Goal: Information Seeking & Learning: Learn about a topic

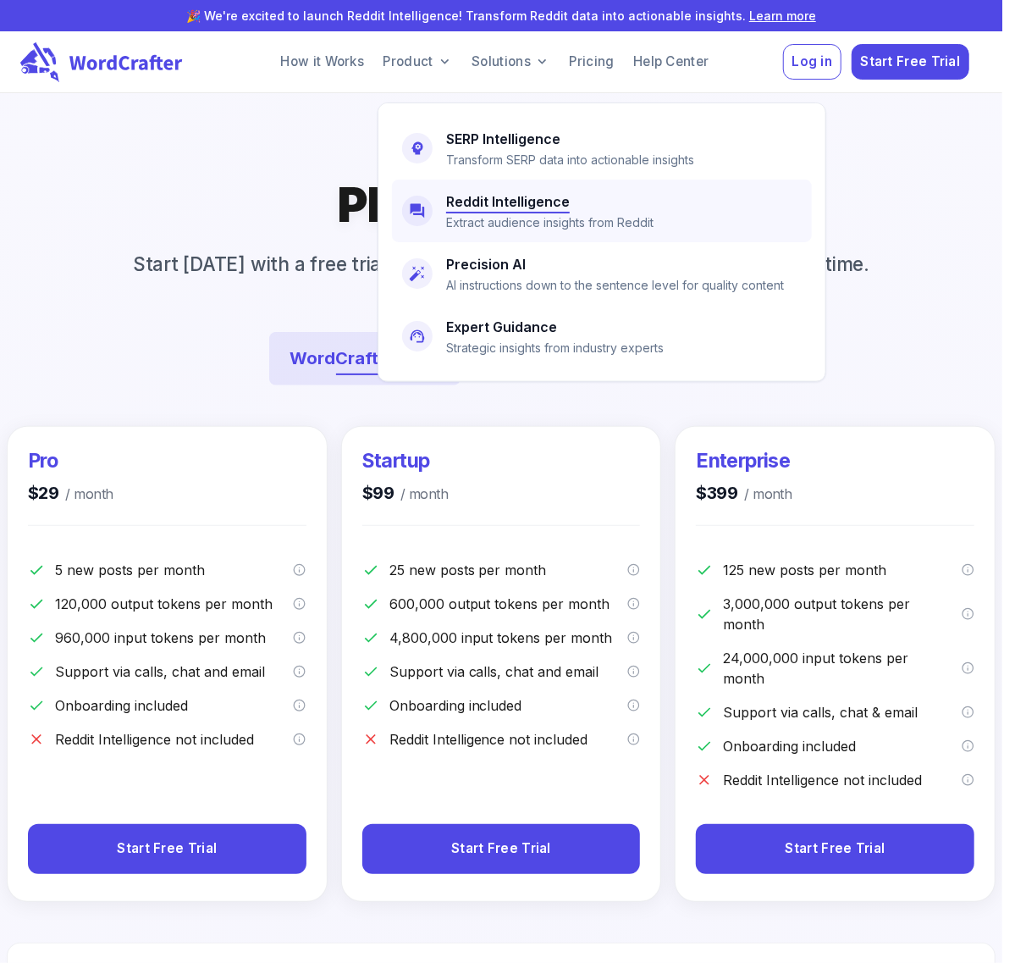
click at [501, 207] on h6 "Reddit Intelligence" at bounding box center [508, 202] width 124 height 24
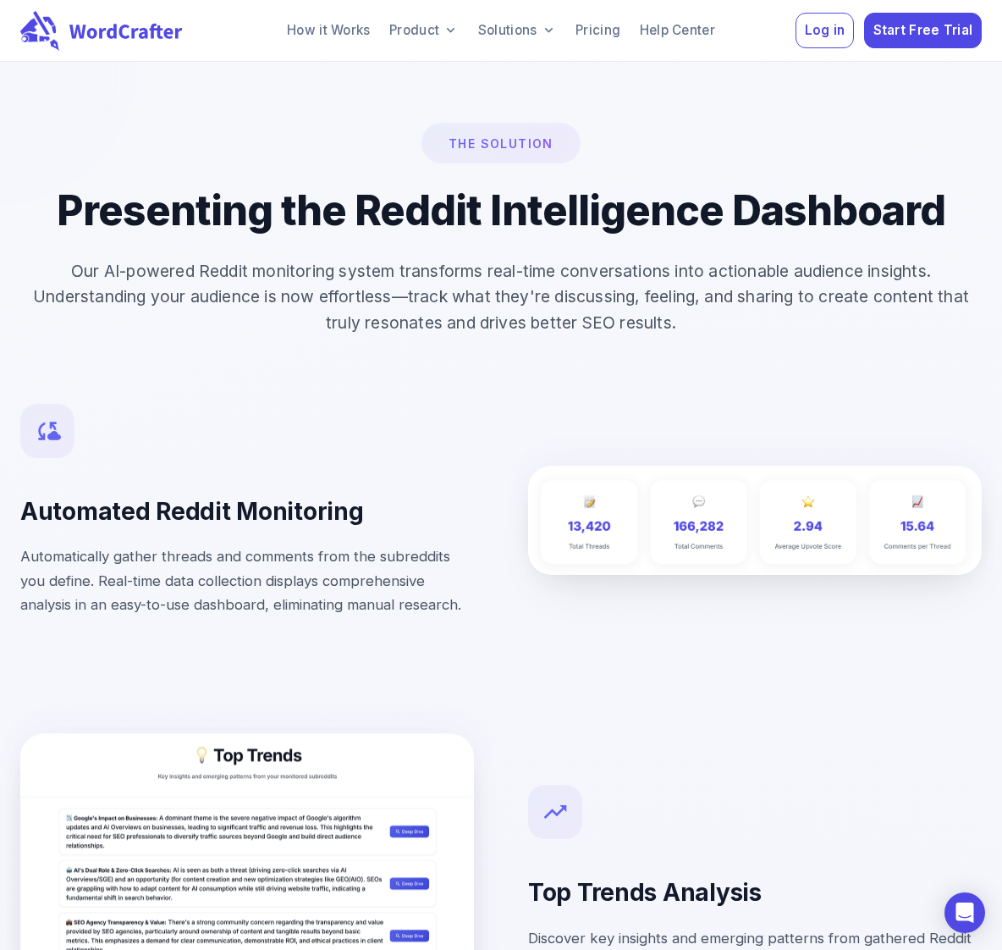
scroll to position [2032, 0]
click at [475, 527] on div at bounding box center [728, 492] width 508 height 163
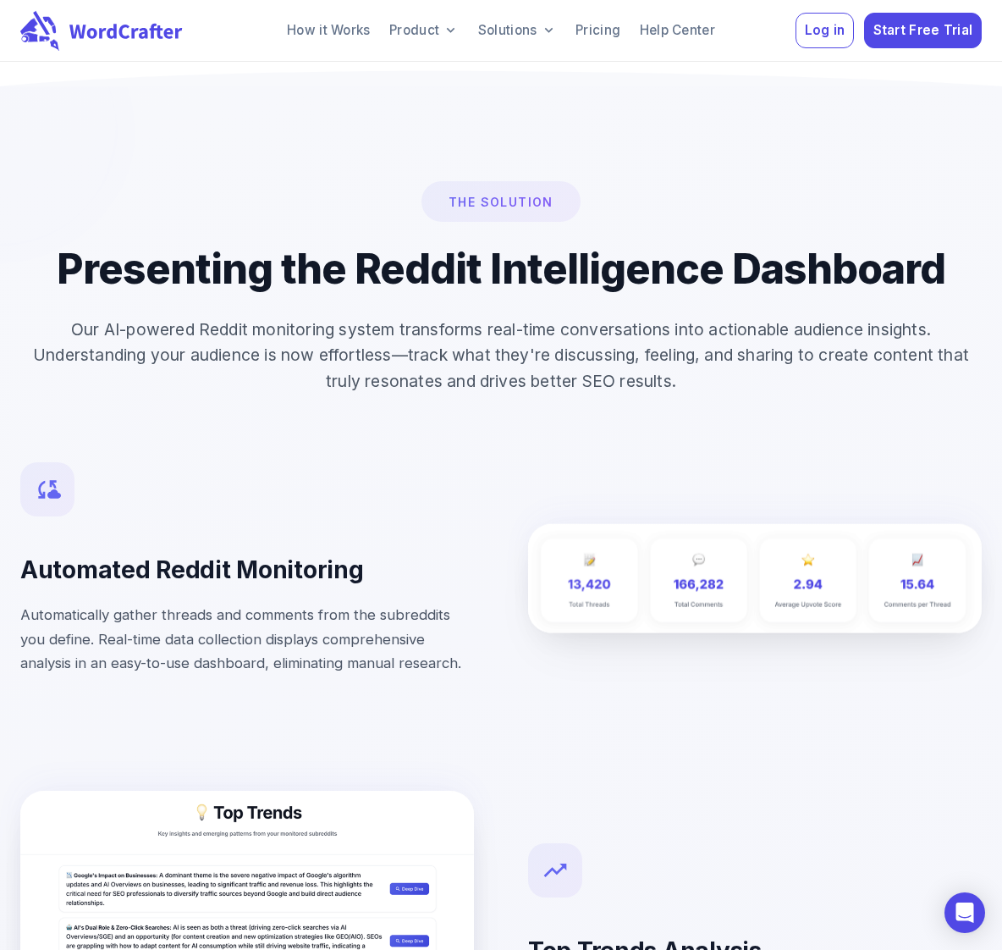
scroll to position [1947, 0]
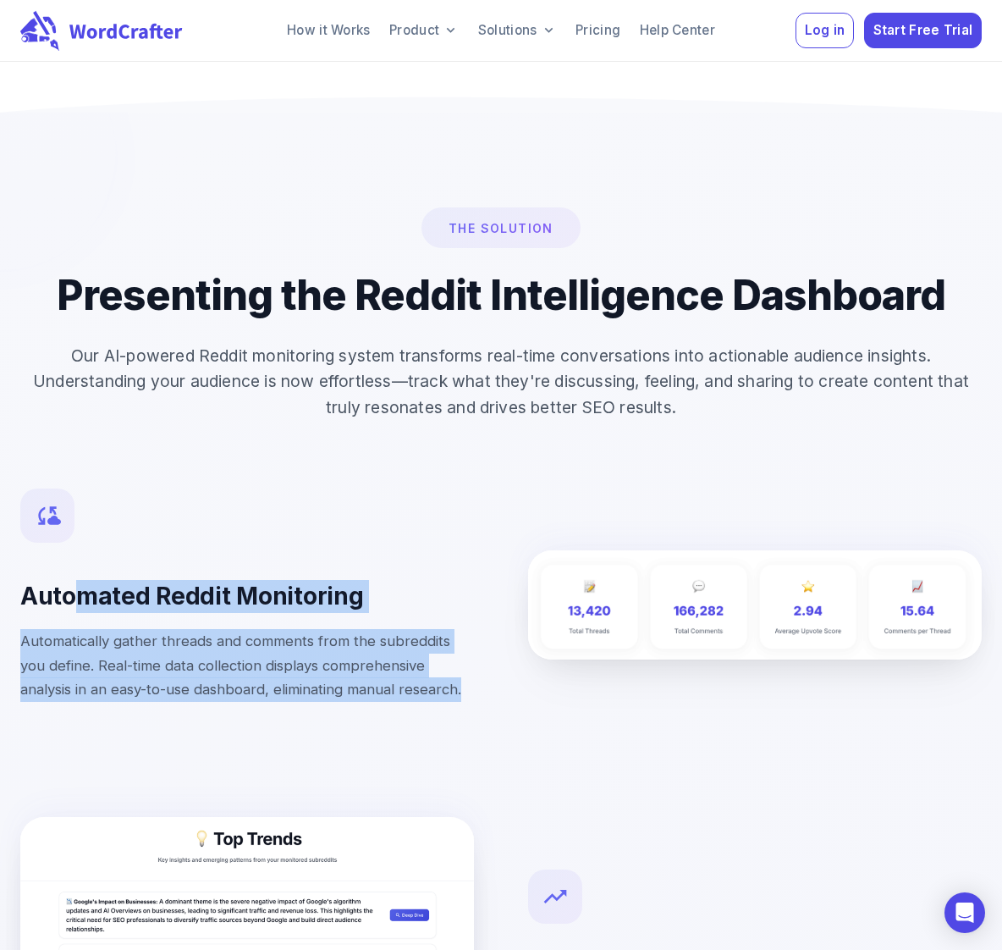
drag, startPoint x: 85, startPoint y: 593, endPoint x: 491, endPoint y: 661, distance: 412.1
click at [491, 661] on div "Automated Reddit Monitoring Automatically gather threads and comments from the …" at bounding box center [474, 578] width 1016 height 288
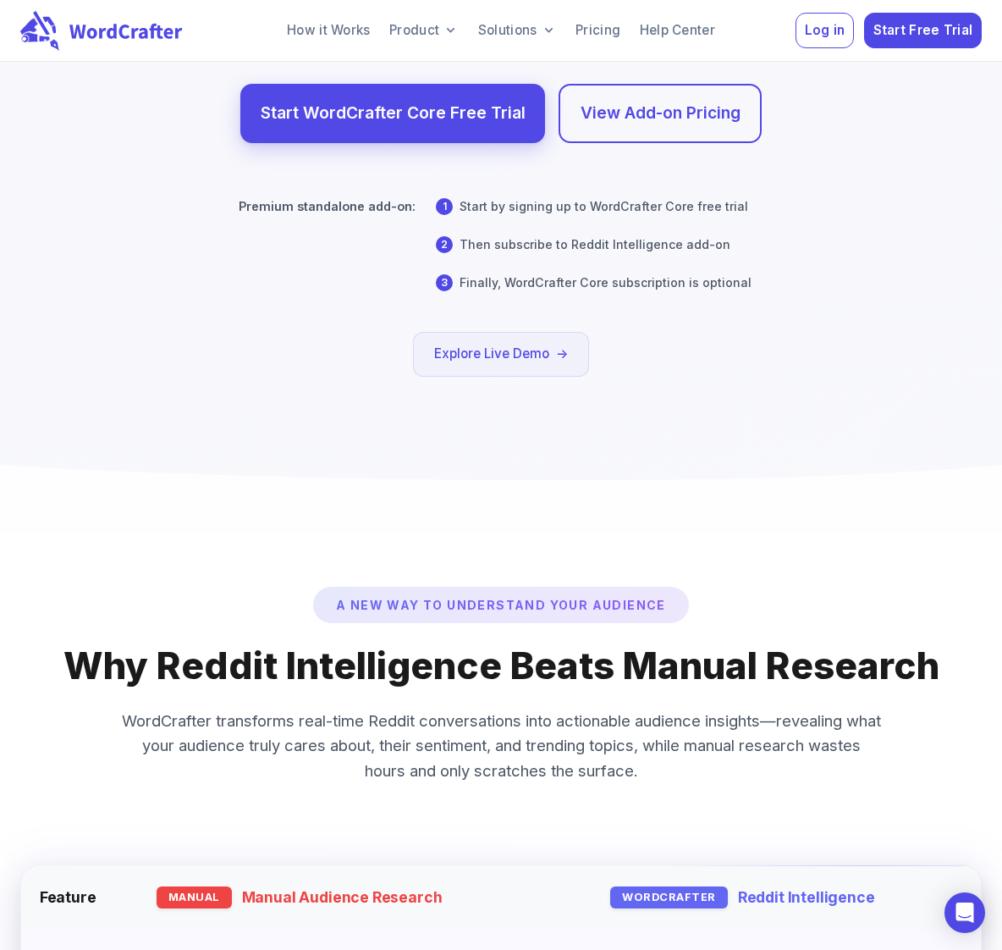
scroll to position [7789, 0]
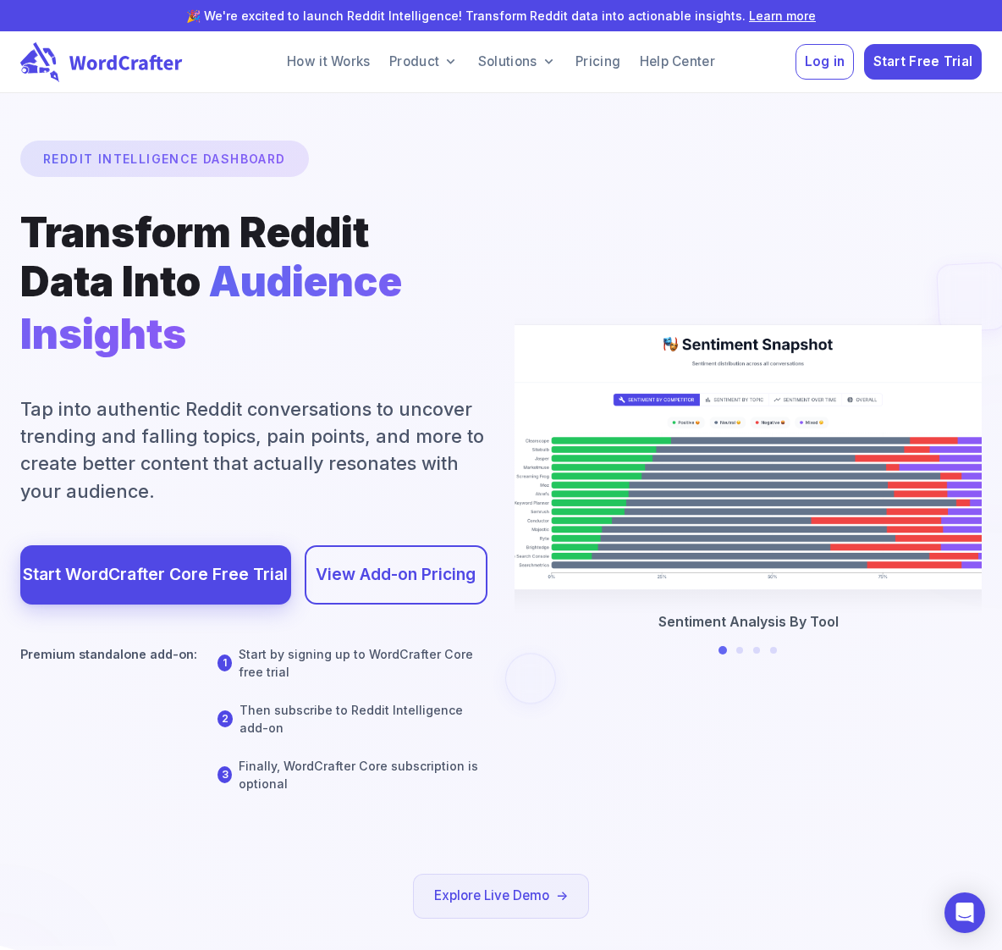
scroll to position [7789, 0]
